Goal: Information Seeking & Learning: Learn about a topic

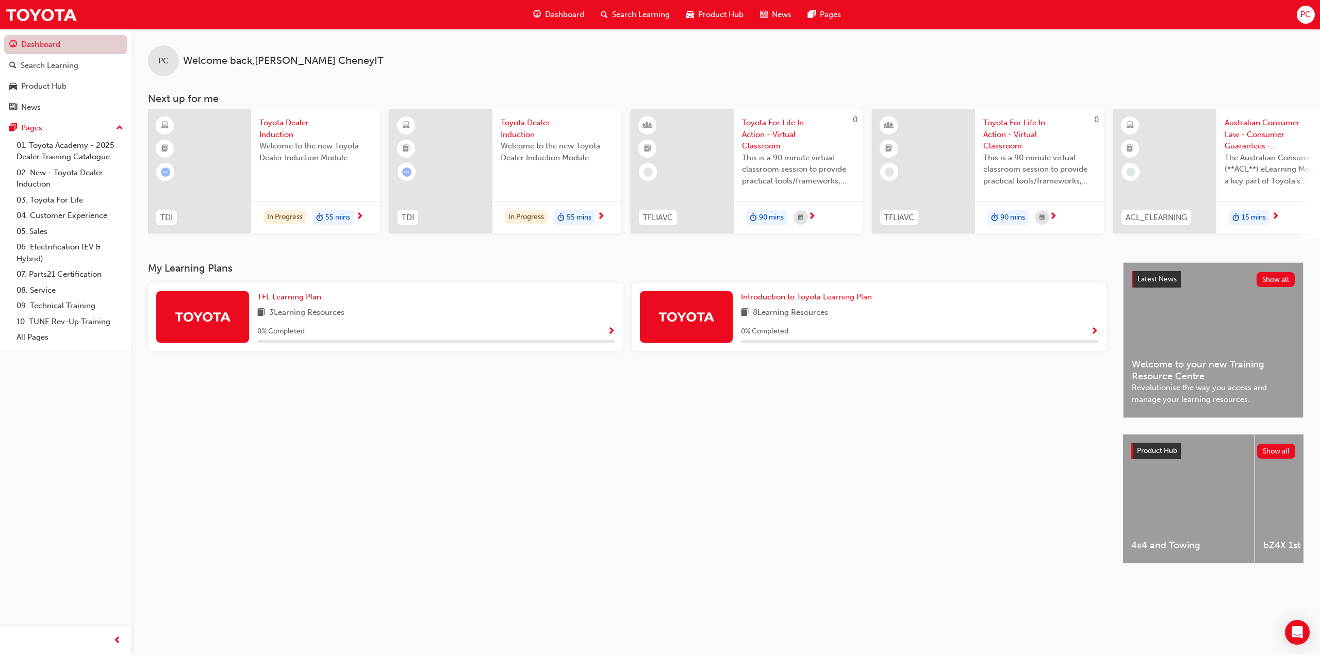
click at [49, 42] on link "Dashboard" at bounding box center [65, 44] width 123 height 19
click at [46, 68] on div "Search Learning" at bounding box center [50, 66] width 58 height 12
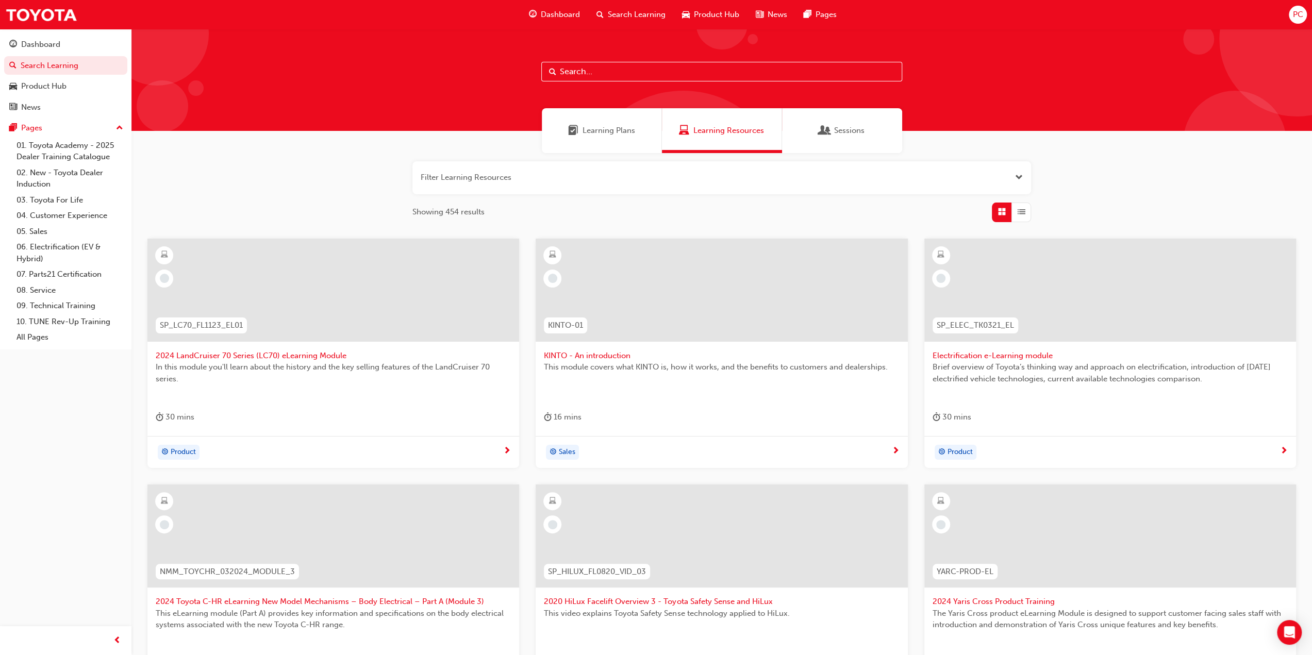
click at [1299, 22] on div "PC" at bounding box center [1298, 15] width 18 height 18
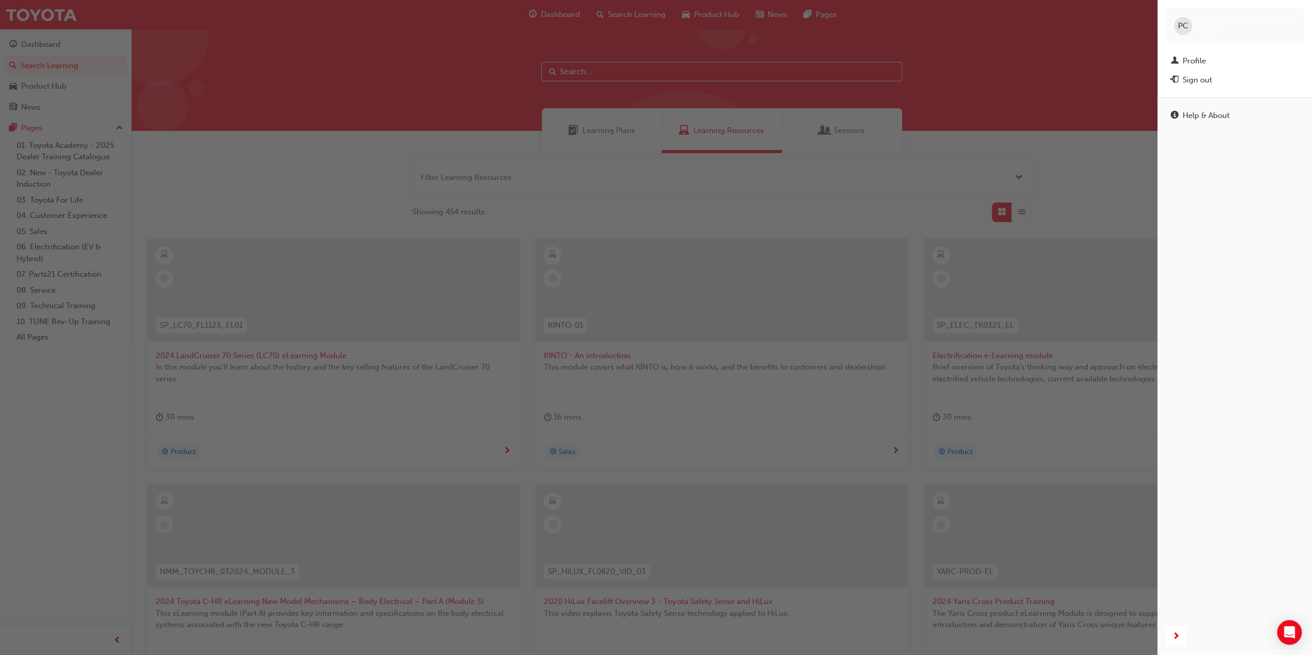
click at [1199, 81] on div "Sign out" at bounding box center [1196, 80] width 29 height 12
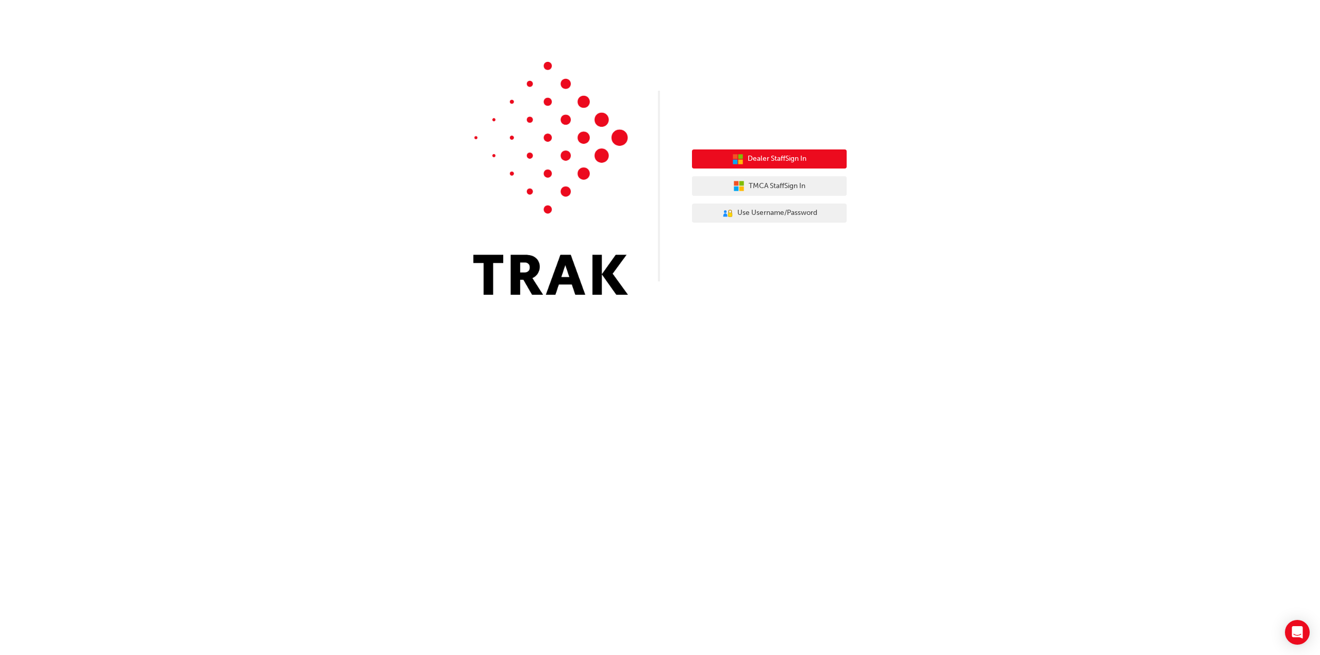
click at [791, 158] on span "Dealer Staff Sign In" at bounding box center [776, 159] width 59 height 12
